Goal: Share content: Share content

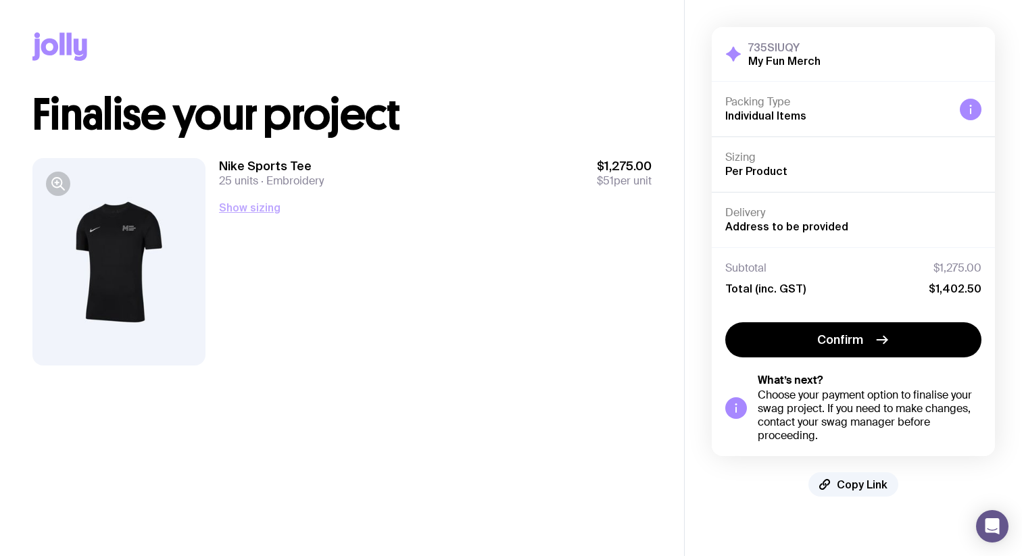
click at [249, 208] on button "Show sizing" at bounding box center [250, 207] width 62 height 16
drag, startPoint x: 662, startPoint y: 264, endPoint x: 654, endPoint y: 266, distance: 8.2
click at [662, 264] on div "Copy Link Finalise your project Nike Sports Tee 25 units Embroidery $1,275.00 $…" at bounding box center [342, 193] width 684 height 387
click at [276, 210] on div "Hide sizing Men’s / Unisex Small 3 Medium 12 Large 10 Women’s None" at bounding box center [435, 265] width 433 height 132
click at [264, 208] on button "Hide sizing" at bounding box center [247, 207] width 57 height 16
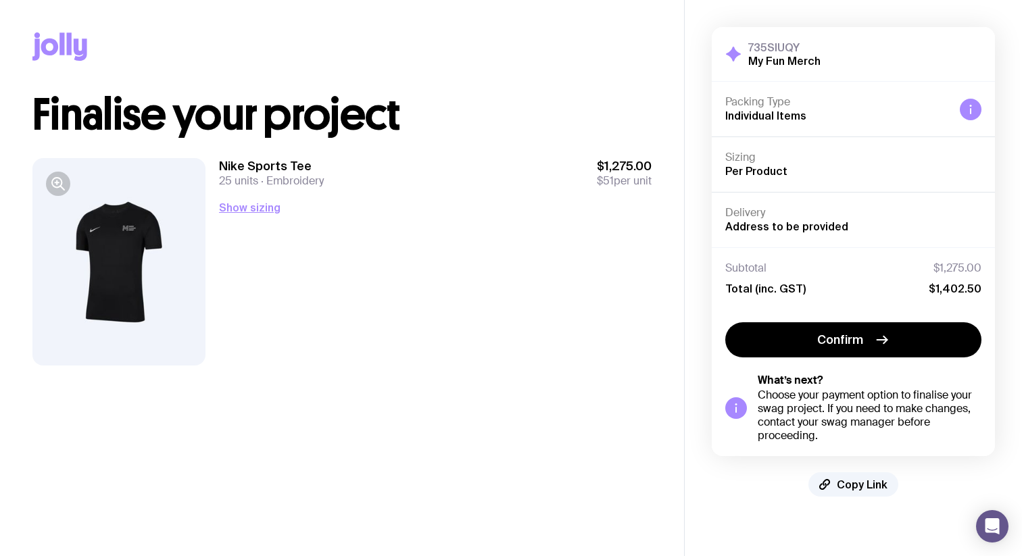
drag, startPoint x: 865, startPoint y: 488, endPoint x: 605, endPoint y: 280, distance: 333.3
click at [865, 488] on span "Copy Link" at bounding box center [862, 485] width 51 height 14
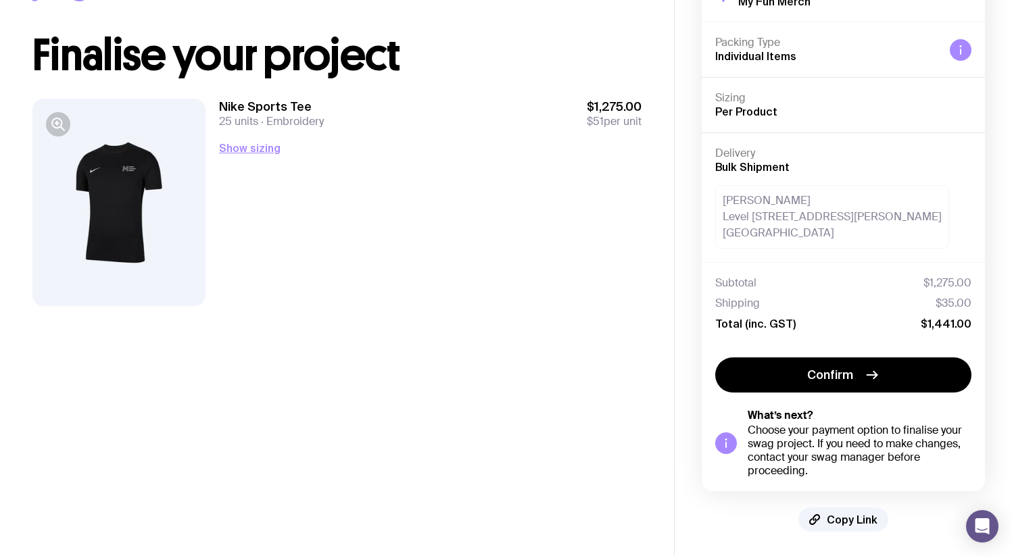
scroll to position [61, 0]
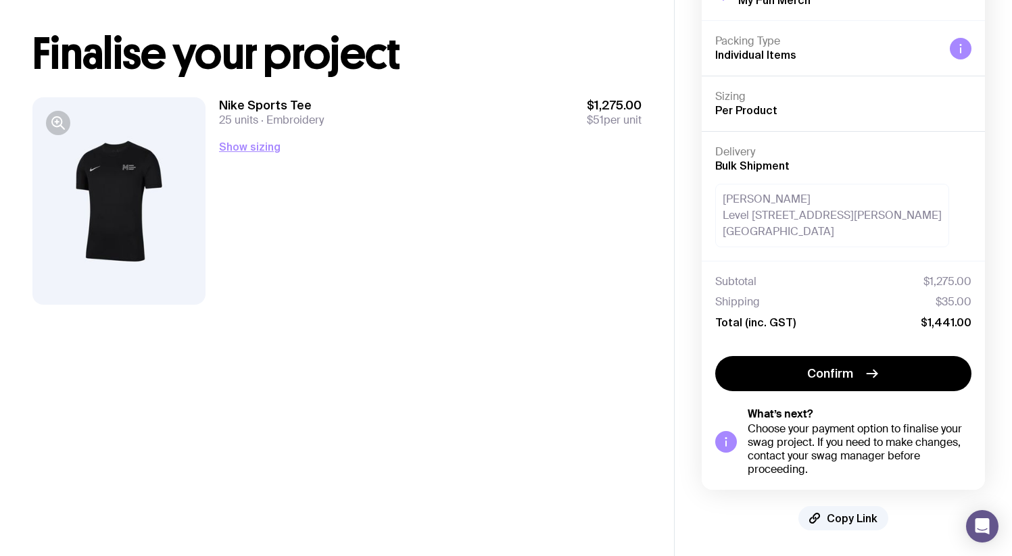
drag, startPoint x: 856, startPoint y: 516, endPoint x: 804, endPoint y: 494, distance: 56.4
click at [855, 516] on span "Copy Link" at bounding box center [852, 519] width 51 height 14
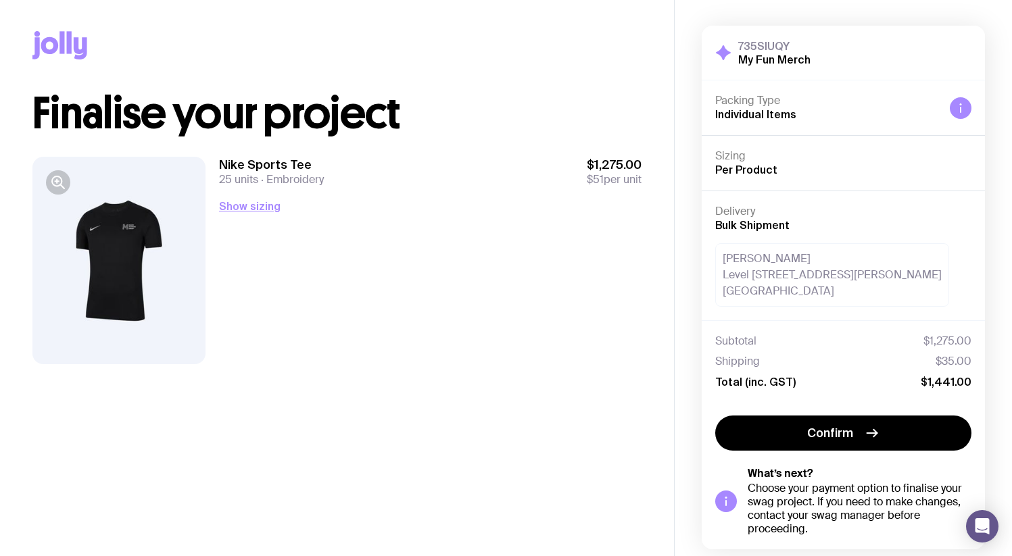
scroll to position [3, 0]
